Goal: Transaction & Acquisition: Subscribe to service/newsletter

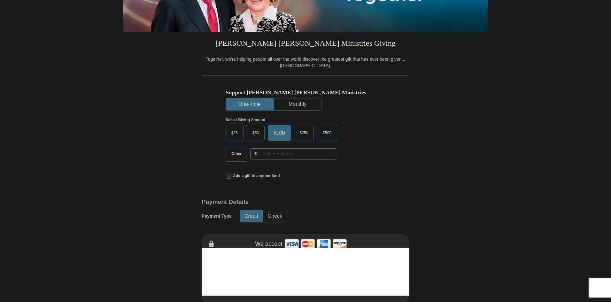
scroll to position [128, 0]
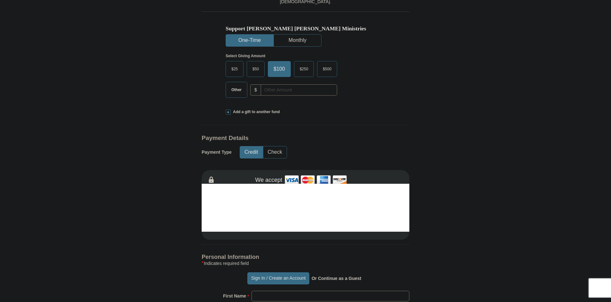
drag, startPoint x: 608, startPoint y: 201, endPoint x: 614, endPoint y: 218, distance: 17.9
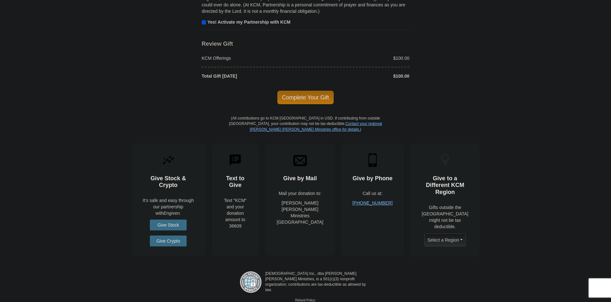
scroll to position [538, 0]
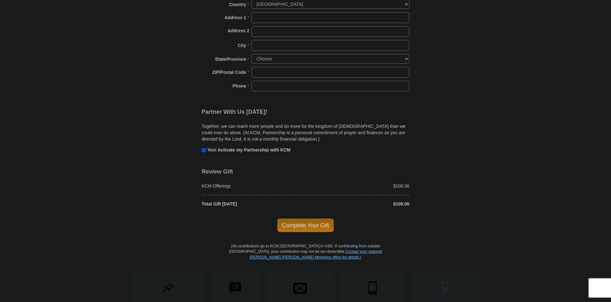
click at [208, 153] on strong "Yes! Activate my Partnership with KCM" at bounding box center [249, 149] width 83 height 5
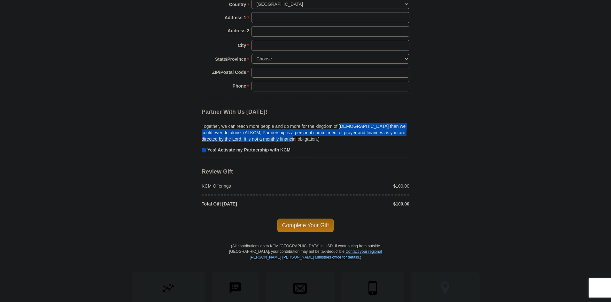
drag, startPoint x: 355, startPoint y: 128, endPoint x: 412, endPoint y: 142, distance: 58.7
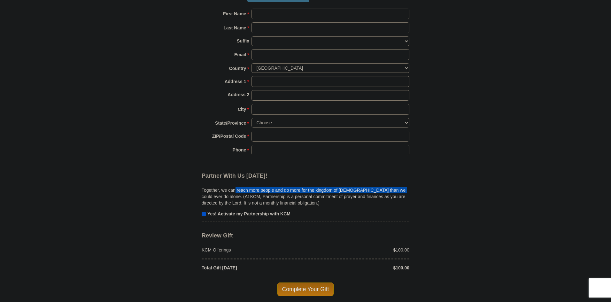
drag, startPoint x: 235, startPoint y: 189, endPoint x: 290, endPoint y: 193, distance: 55.2
click at [395, 186] on div "Together, we can reach more people and do more for the kingdom of [DEMOGRAPHIC_…" at bounding box center [306, 198] width 208 height 38
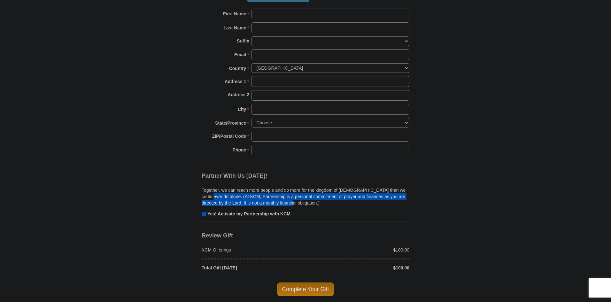
drag, startPoint x: 192, startPoint y: 197, endPoint x: 344, endPoint y: 202, distance: 152.3
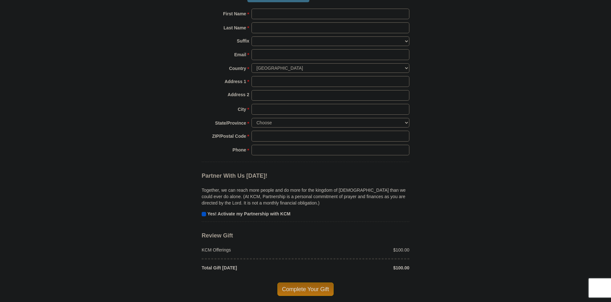
click at [209, 191] on p "Together, we can reach more people and do more for the kingdom of [DEMOGRAPHIC_…" at bounding box center [306, 196] width 208 height 19
drag, startPoint x: 209, startPoint y: 196, endPoint x: 218, endPoint y: 199, distance: 9.9
click at [218, 199] on p "Together, we can reach more people and do more for the kingdom of [DEMOGRAPHIC_…" at bounding box center [306, 196] width 208 height 19
copy p "KCM"
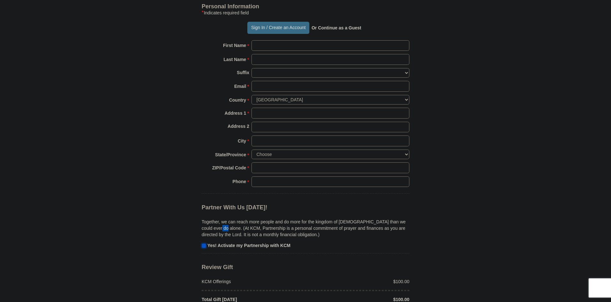
drag, startPoint x: 204, startPoint y: 222, endPoint x: 200, endPoint y: 227, distance: 6.7
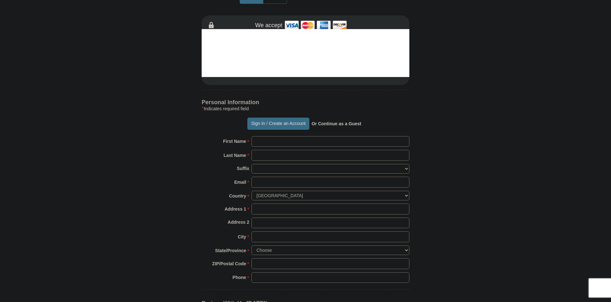
scroll to position [283, 0]
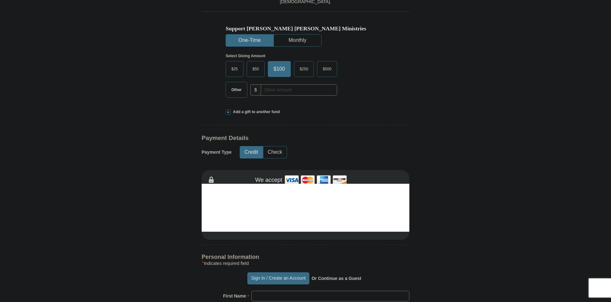
drag, startPoint x: 190, startPoint y: 104, endPoint x: 137, endPoint y: 31, distance: 90.6
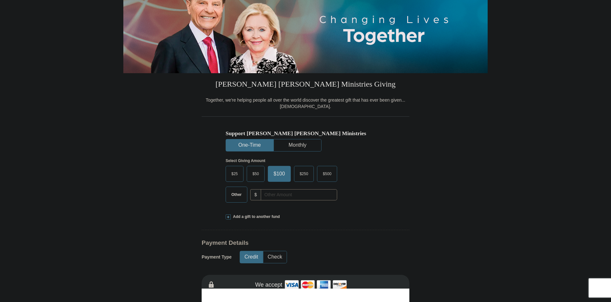
drag, startPoint x: 47, startPoint y: 62, endPoint x: 41, endPoint y: 39, distance: 23.6
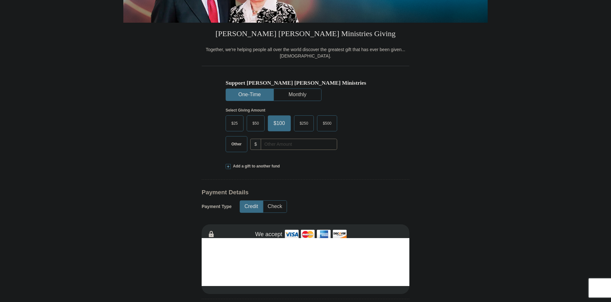
scroll to position [0, 0]
